Goal: Task Accomplishment & Management: Complete application form

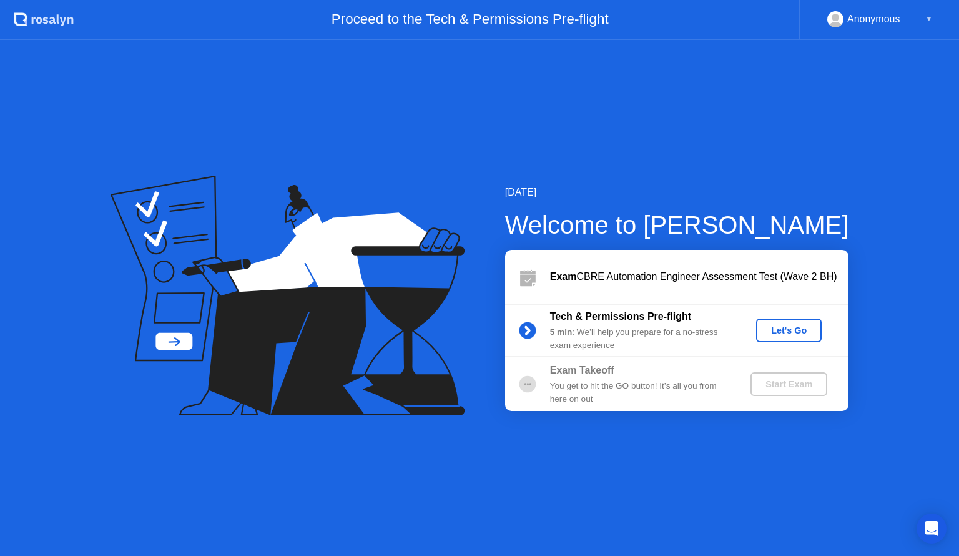
click at [780, 335] on div "Let's Go" at bounding box center [789, 330] width 56 height 10
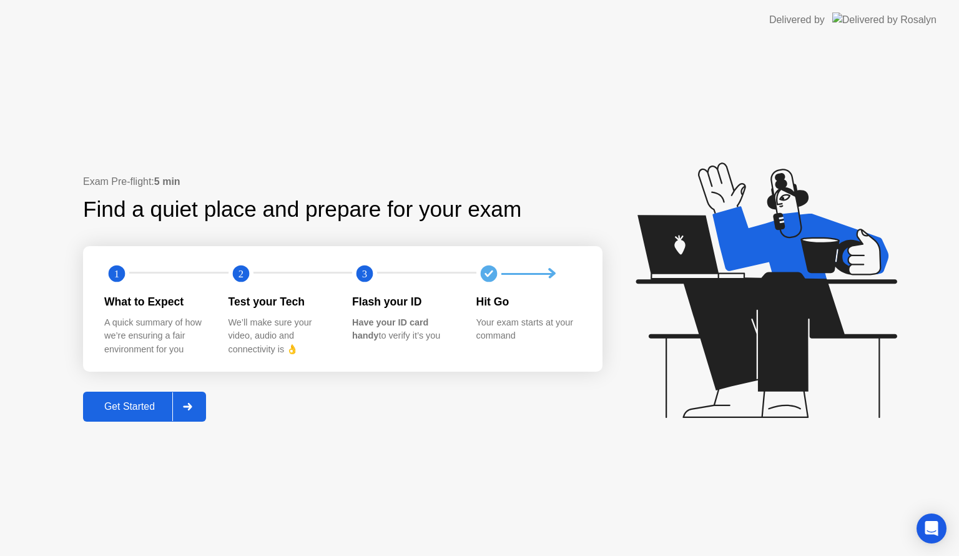
click at [142, 396] on button "Get Started" at bounding box center [144, 407] width 123 height 30
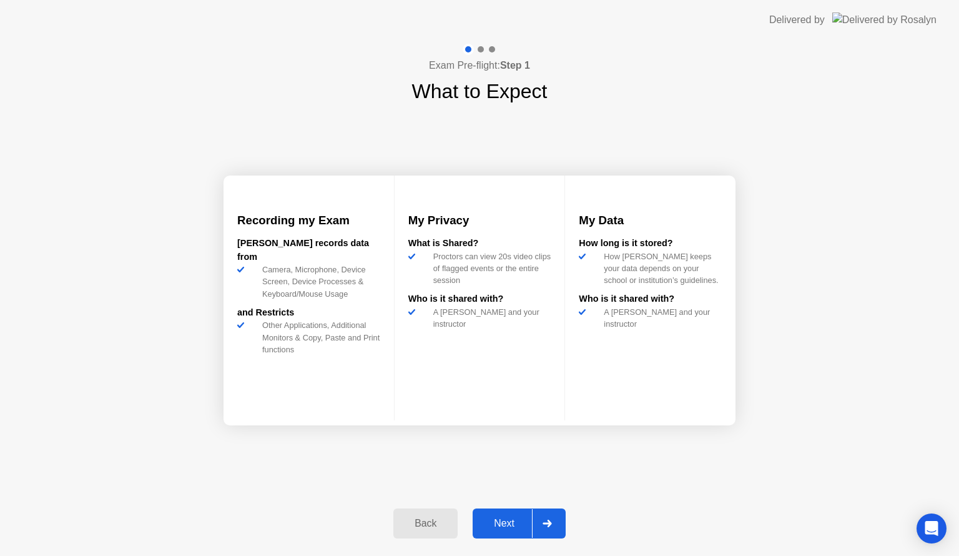
click at [517, 520] on div "Next" at bounding box center [505, 523] width 56 height 11
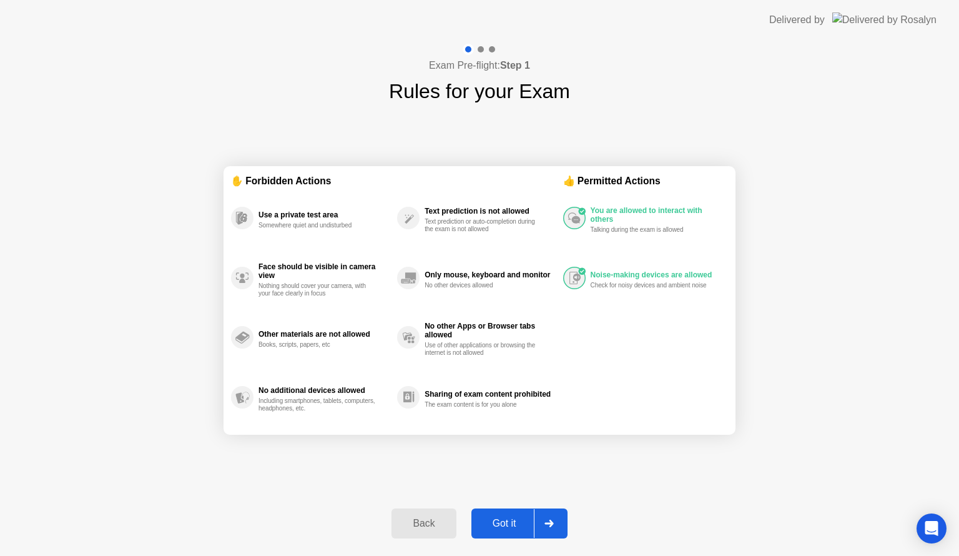
click at [521, 522] on div "Got it" at bounding box center [504, 523] width 59 height 11
select select "**********"
select select "*******"
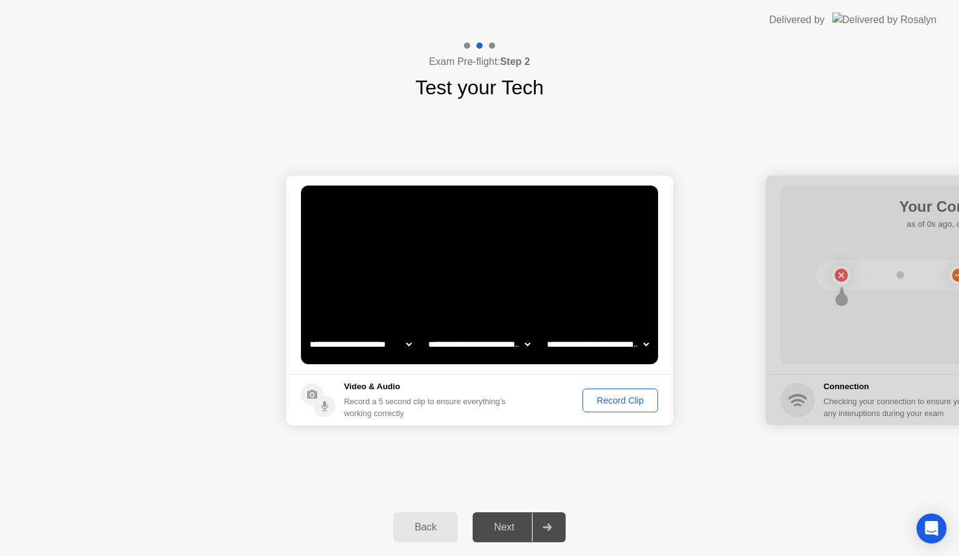
click at [618, 405] on div "Record Clip" at bounding box center [620, 400] width 67 height 10
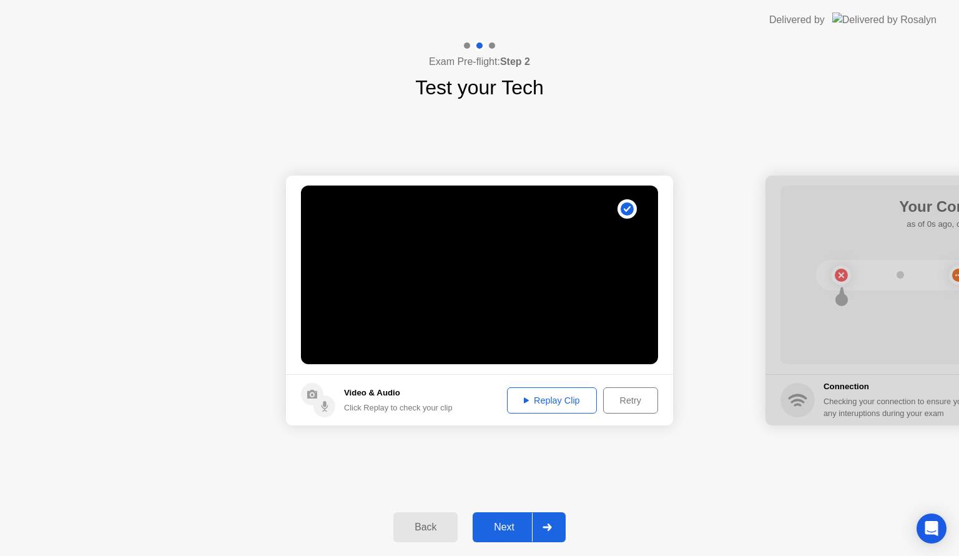
click at [568, 396] on div "Replay Clip" at bounding box center [552, 400] width 81 height 10
click at [620, 396] on div "Retry" at bounding box center [631, 400] width 46 height 10
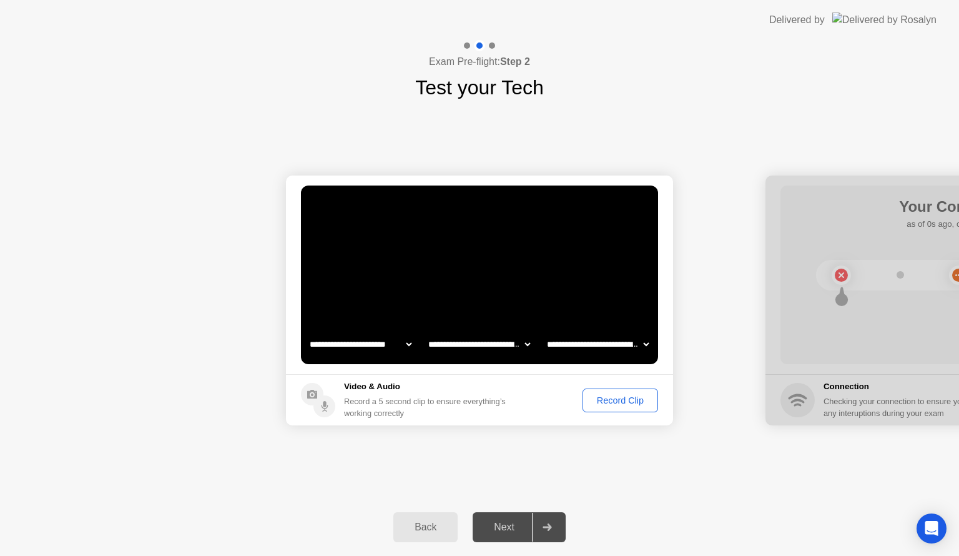
click at [613, 392] on button "Record Clip" at bounding box center [621, 401] width 76 height 24
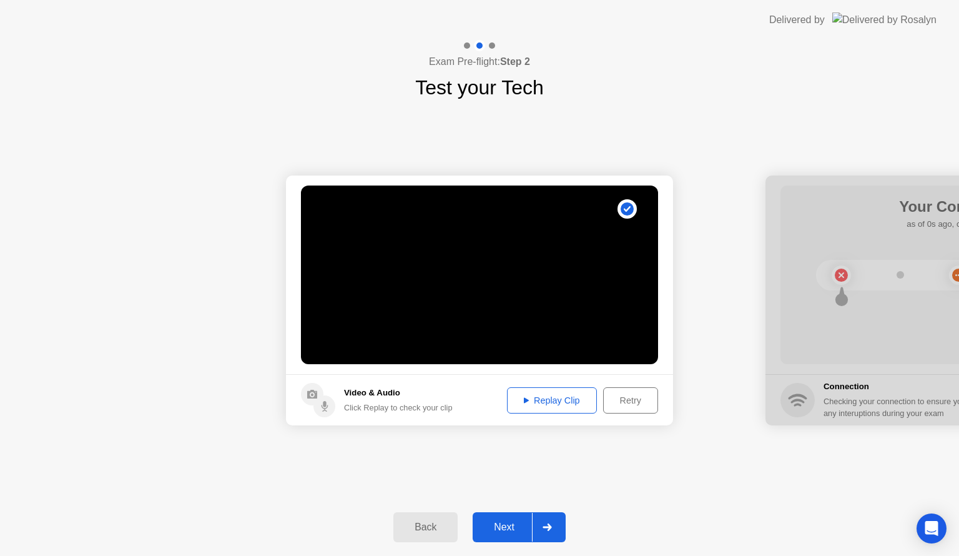
click at [555, 528] on div at bounding box center [547, 527] width 30 height 29
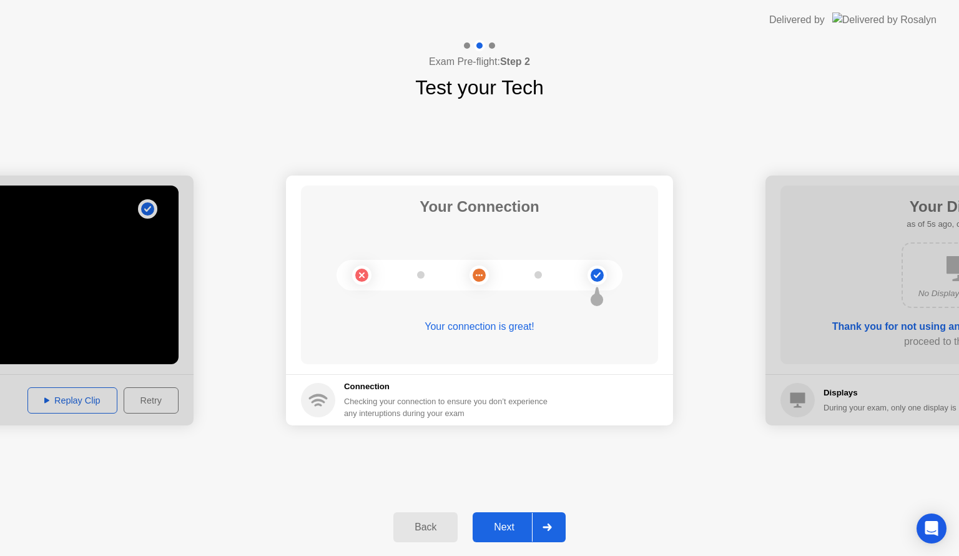
click at [555, 522] on div at bounding box center [547, 527] width 30 height 29
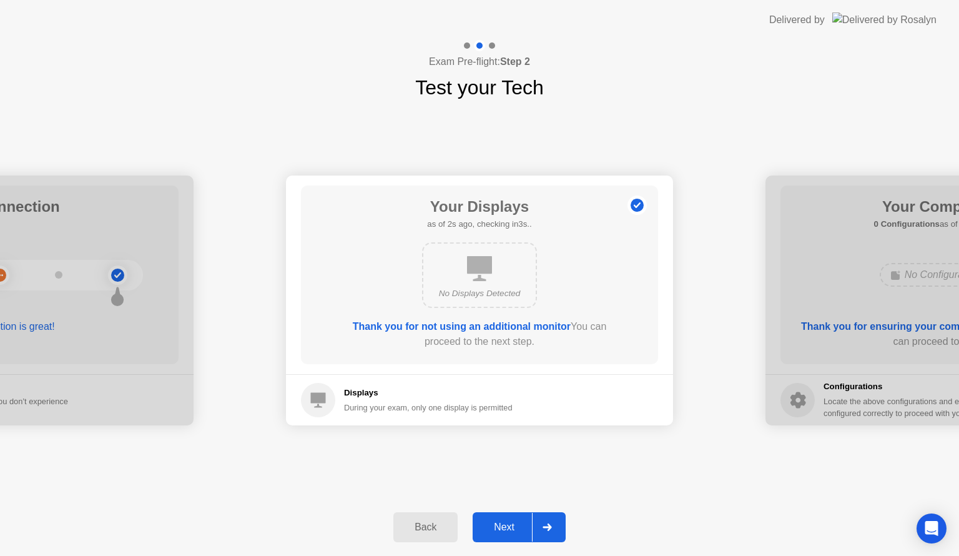
click at [561, 523] on div at bounding box center [547, 527] width 30 height 29
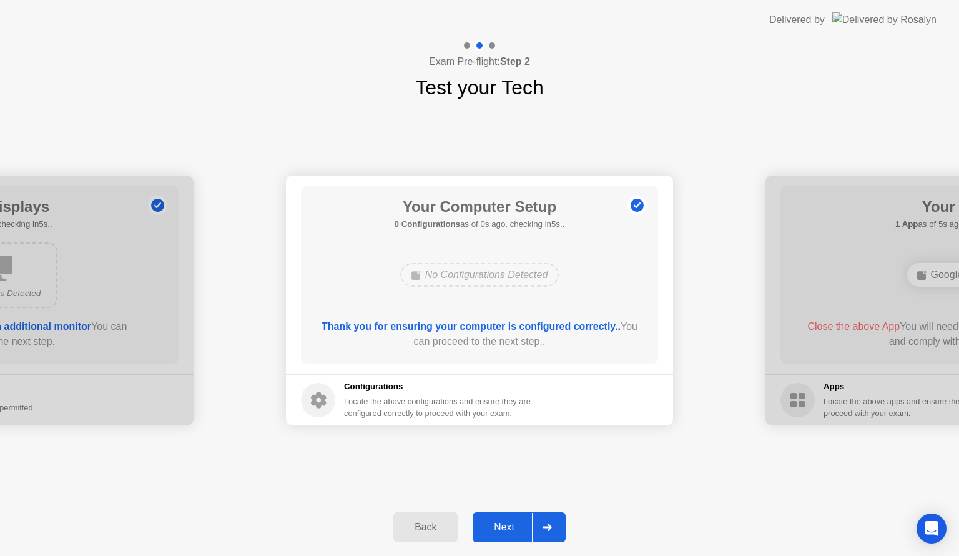
click at [552, 522] on div at bounding box center [547, 527] width 30 height 29
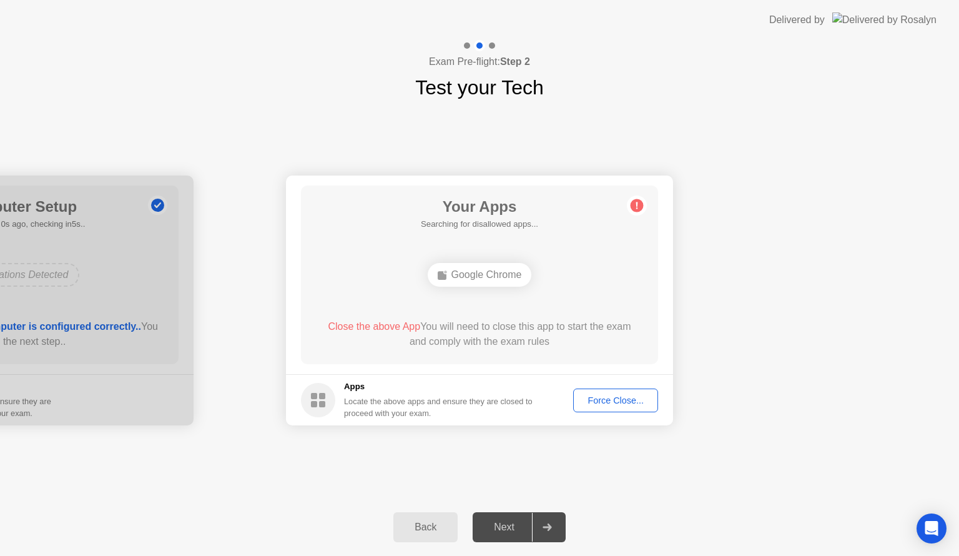
click at [626, 402] on div "Force Close..." at bounding box center [616, 400] width 76 height 10
click at [628, 404] on div "Force Close..." at bounding box center [616, 400] width 76 height 10
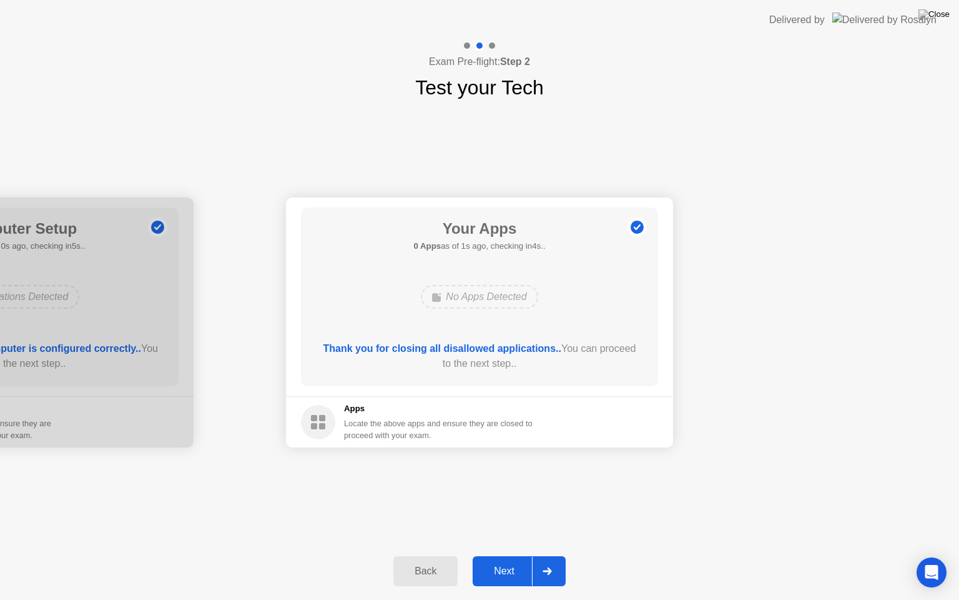
click at [552, 555] on icon at bounding box center [547, 570] width 9 height 7
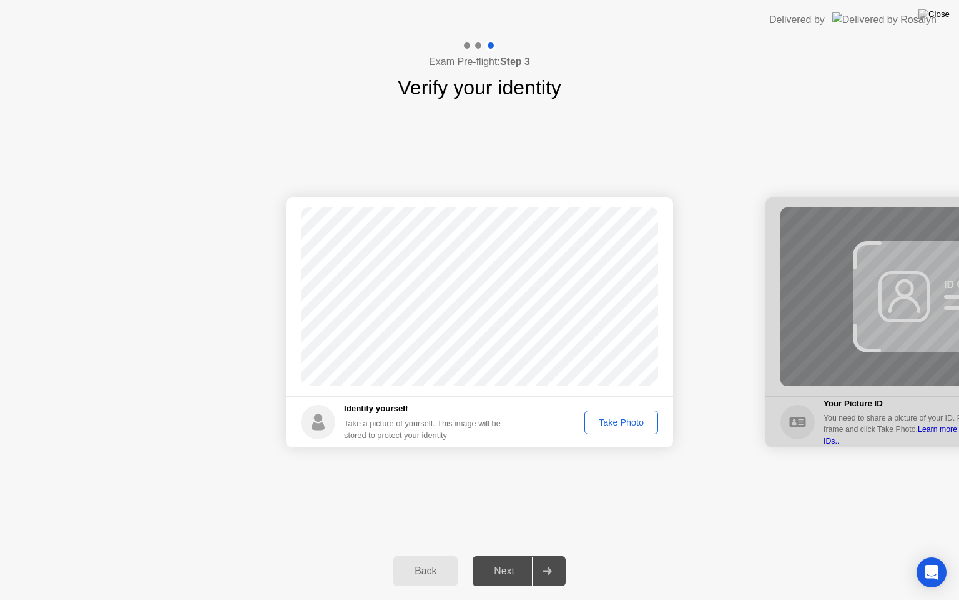
click at [618, 426] on div "Take Photo" at bounding box center [621, 422] width 65 height 10
click at [544, 555] on div at bounding box center [547, 571] width 30 height 29
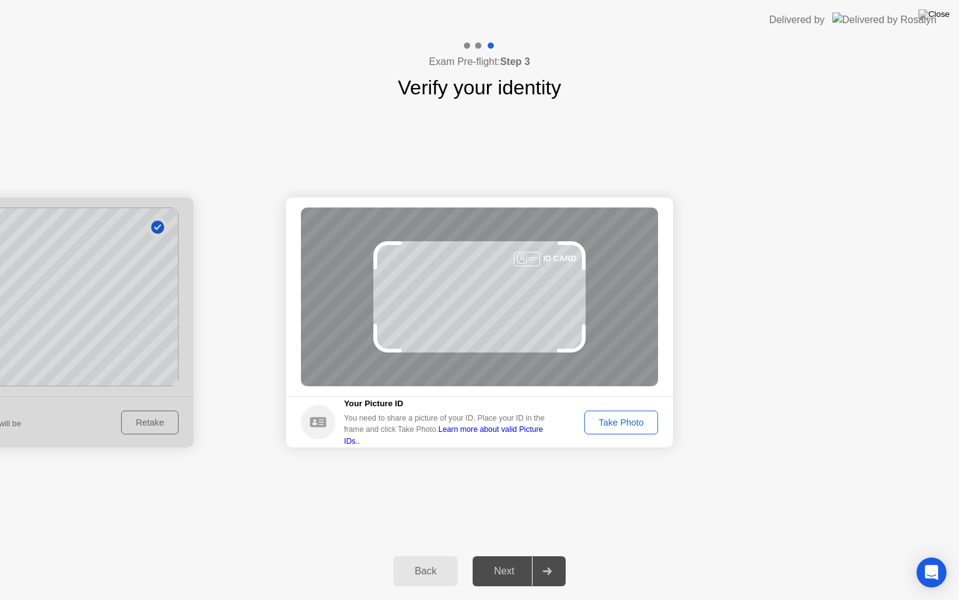
click at [640, 425] on div "Take Photo" at bounding box center [621, 422] width 65 height 10
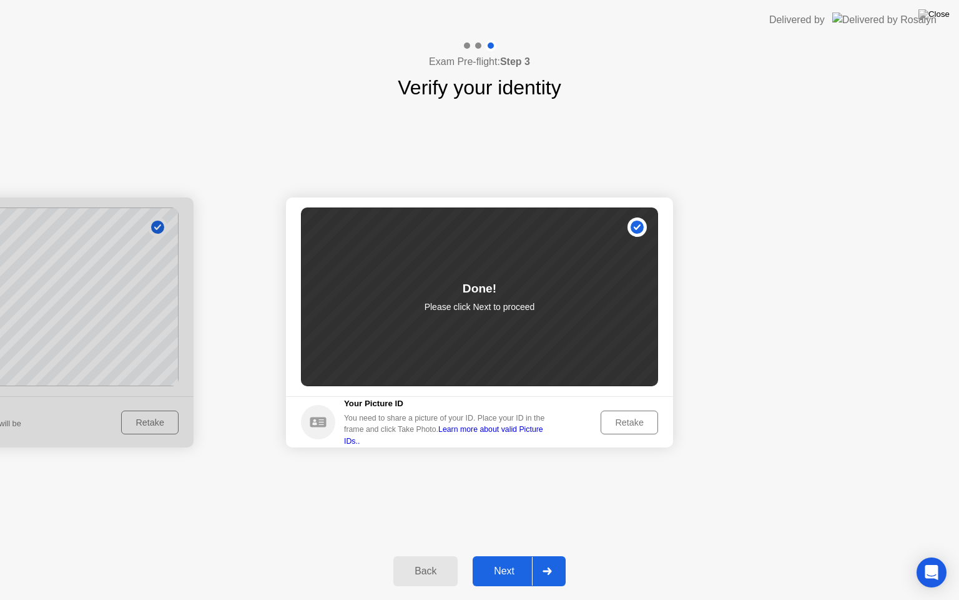
click at [545, 555] on div at bounding box center [547, 571] width 30 height 29
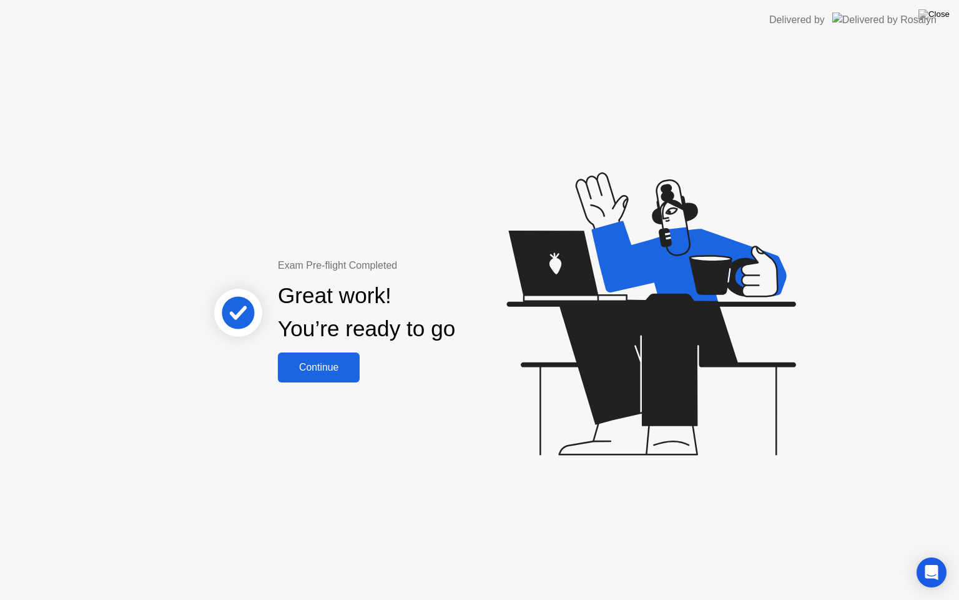
click at [345, 362] on div "Continue" at bounding box center [319, 367] width 74 height 11
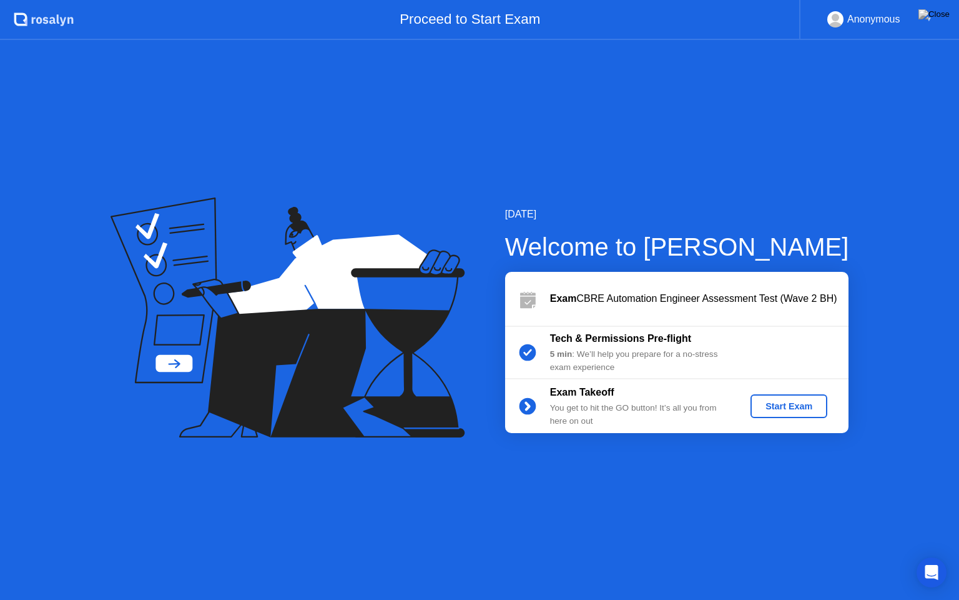
click at [791, 408] on div "Start Exam" at bounding box center [789, 406] width 67 height 10
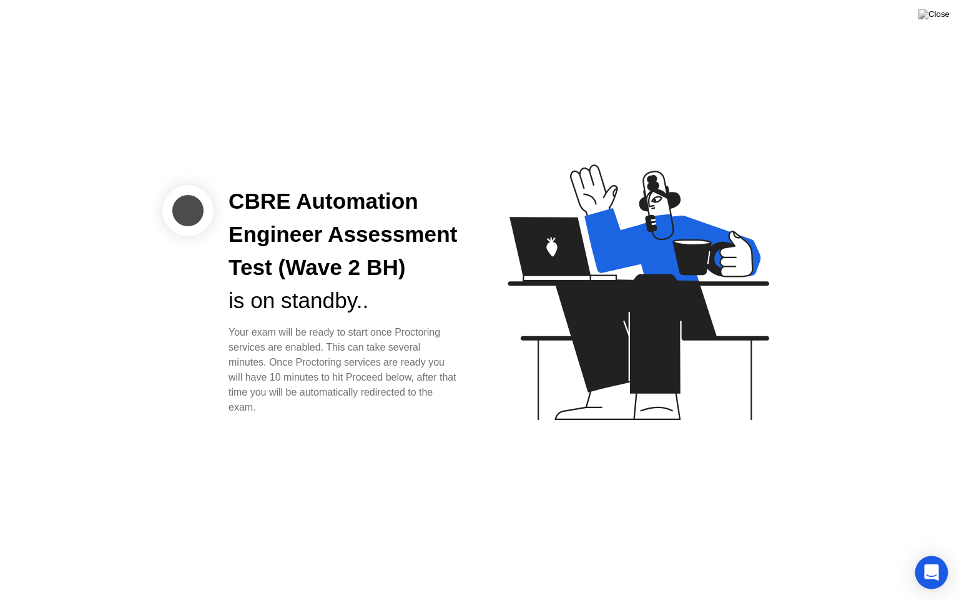
click at [927, 555] on icon "Open Intercom Messenger" at bounding box center [931, 572] width 14 height 16
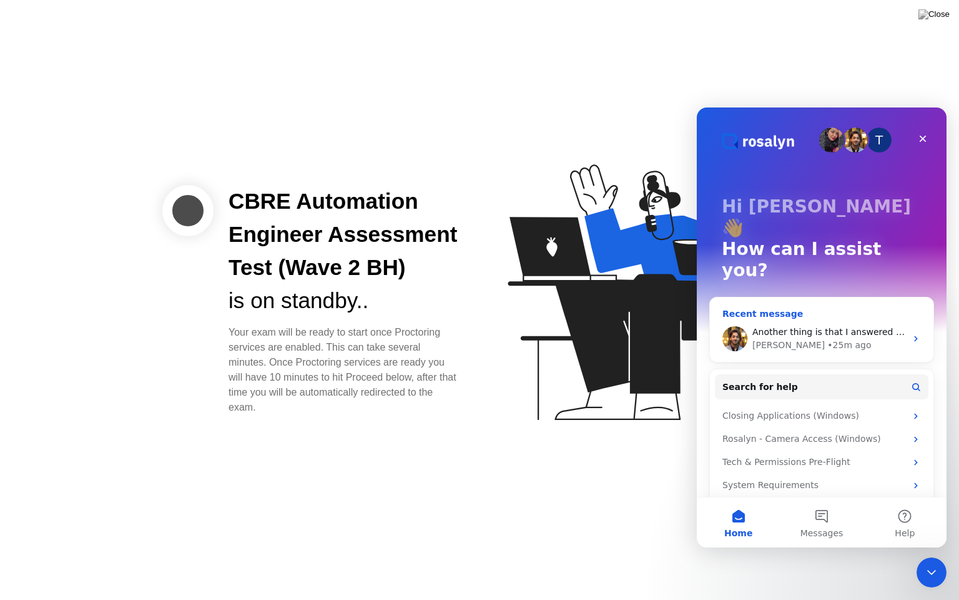
click at [790, 327] on span "Another thing is that I answered all the questions. Get Outlook for iOS" at bounding box center [906, 332] width 307 height 10
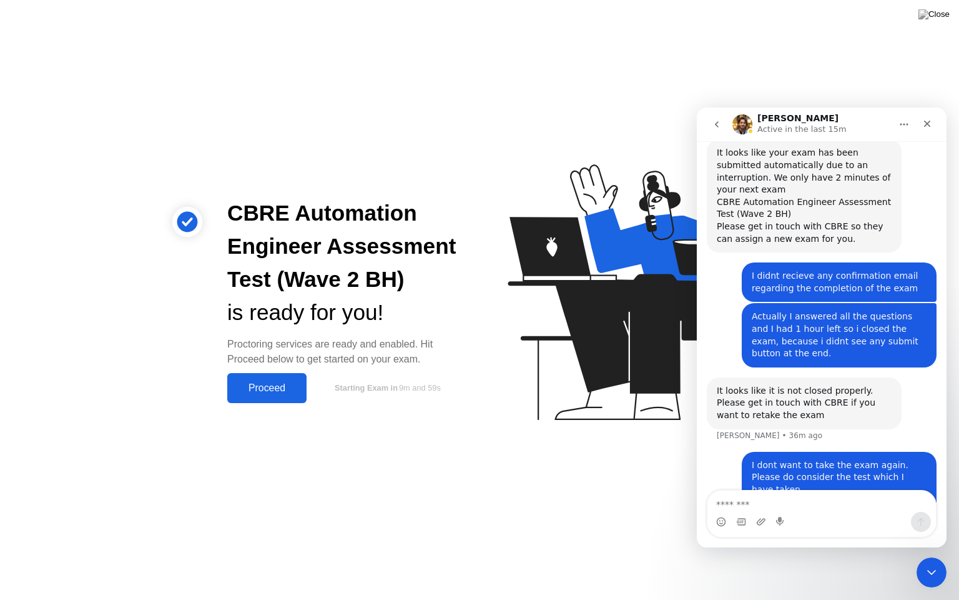
scroll to position [1188, 0]
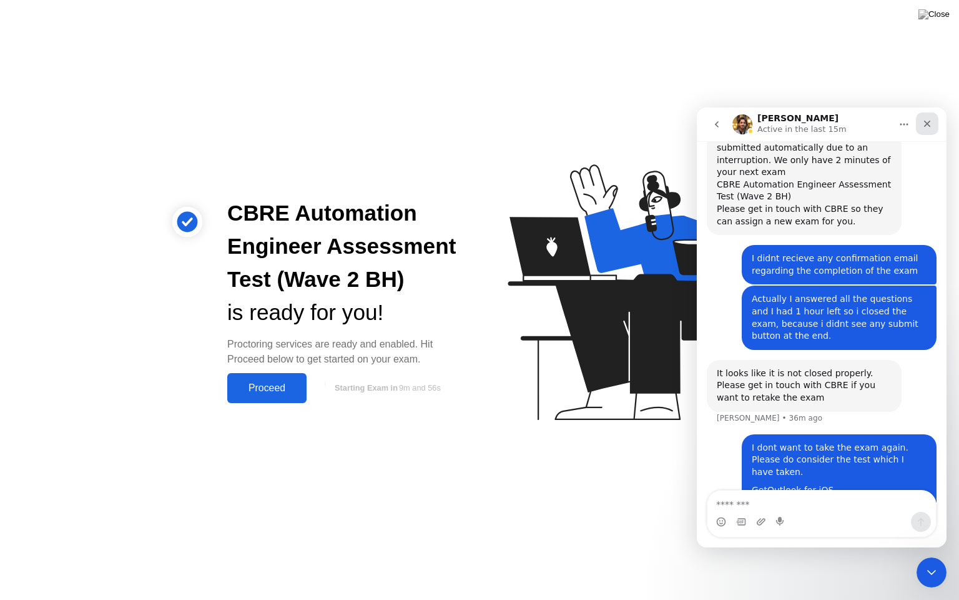
click at [931, 122] on icon "Close" at bounding box center [928, 124] width 10 height 10
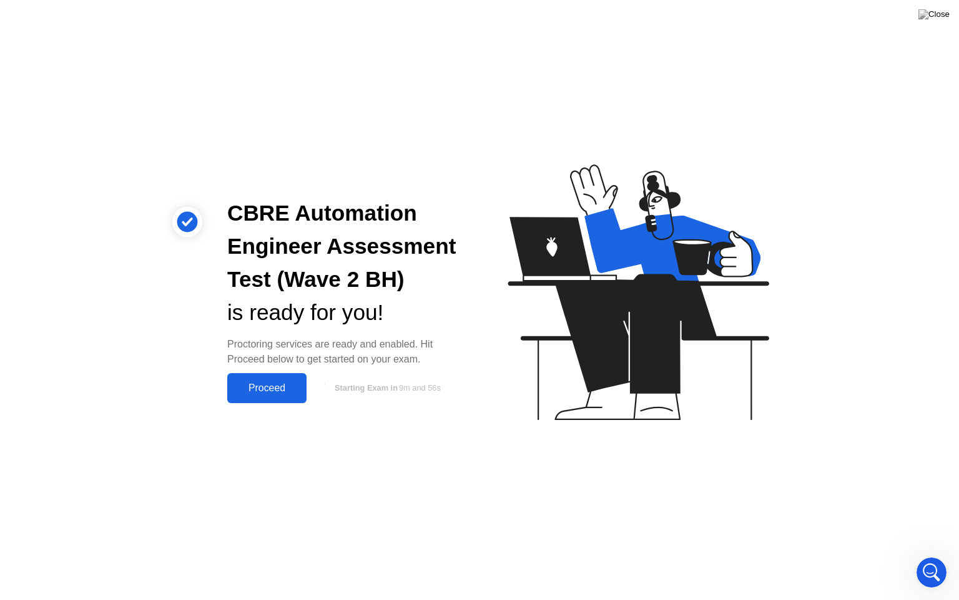
scroll to position [977, 0]
click at [277, 386] on div "Proceed" at bounding box center [267, 387] width 72 height 11
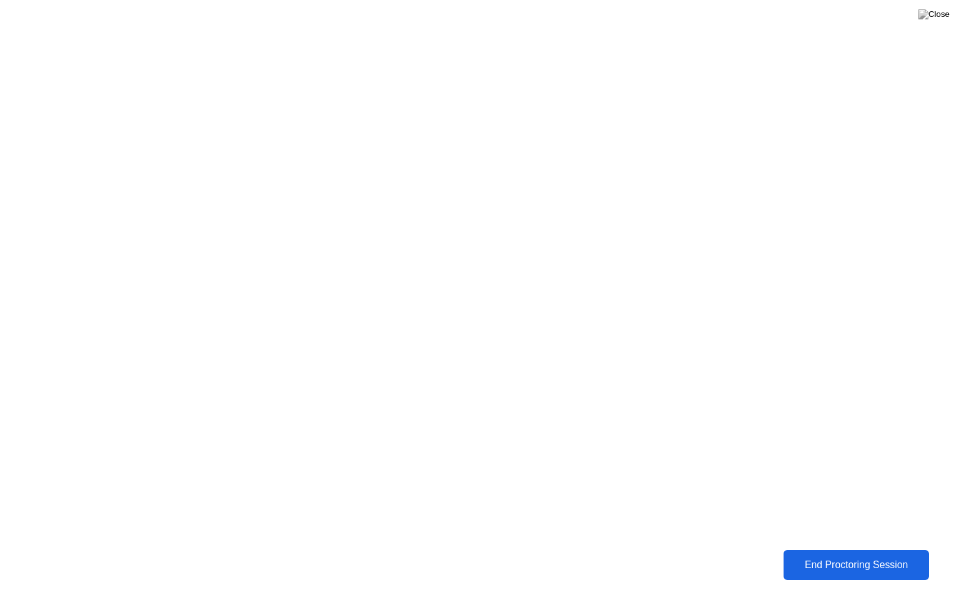
click at [850, 555] on div "End Proctoring Session" at bounding box center [857, 564] width 138 height 11
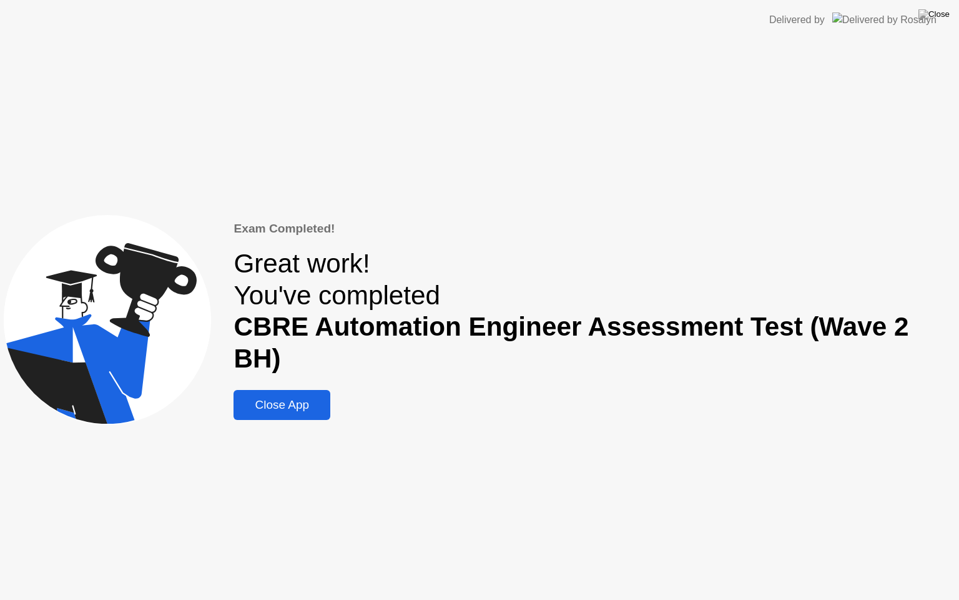
click at [281, 398] on div "Close App" at bounding box center [281, 405] width 89 height 14
